Goal: Information Seeking & Learning: Learn about a topic

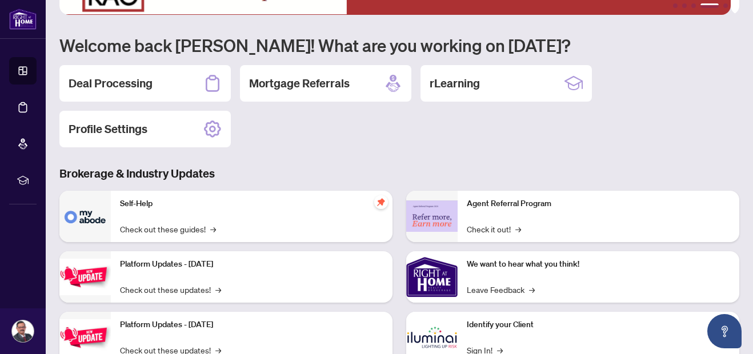
scroll to position [61, 0]
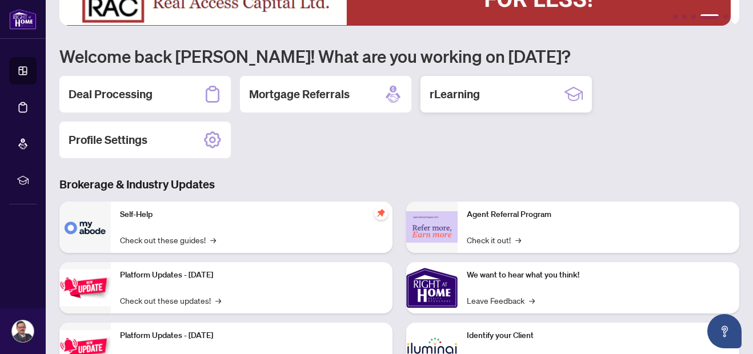
click at [467, 93] on h2 "rLearning" at bounding box center [455, 94] width 50 height 16
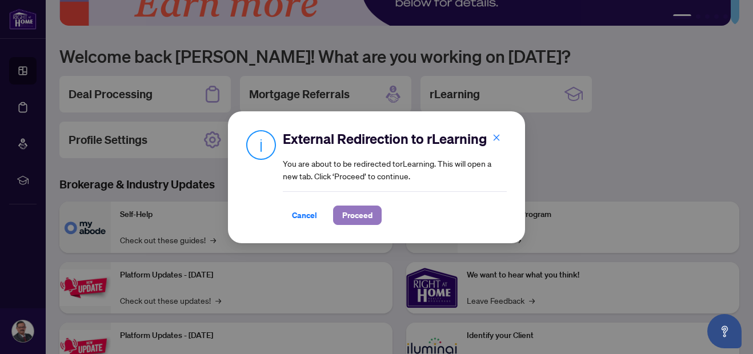
click at [359, 219] on span "Proceed" at bounding box center [357, 215] width 30 height 18
